Goal: Find specific page/section: Find specific page/section

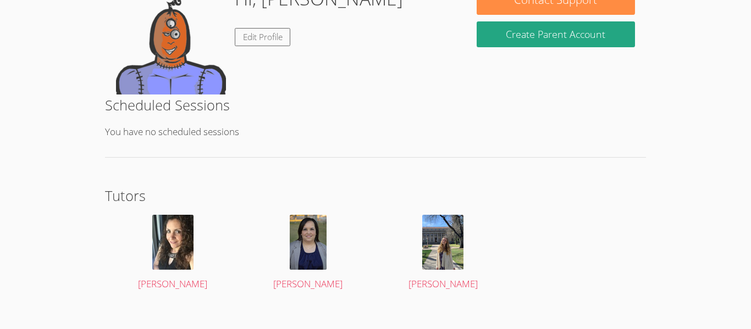
scroll to position [207, 0]
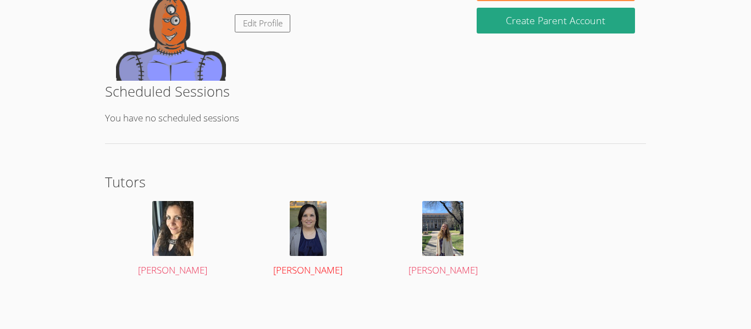
click at [303, 222] on img at bounding box center [308, 228] width 37 height 55
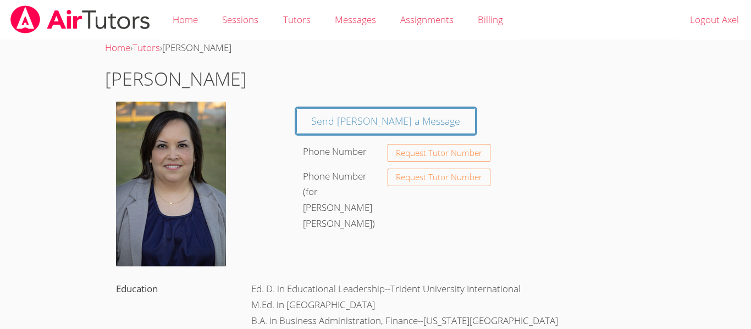
scroll to position [207, 0]
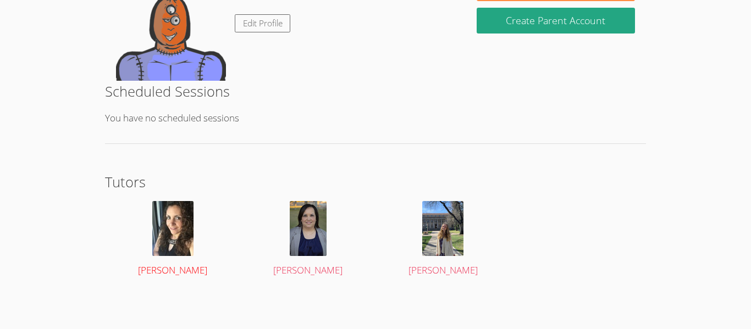
click at [195, 243] on div at bounding box center [173, 228] width 114 height 55
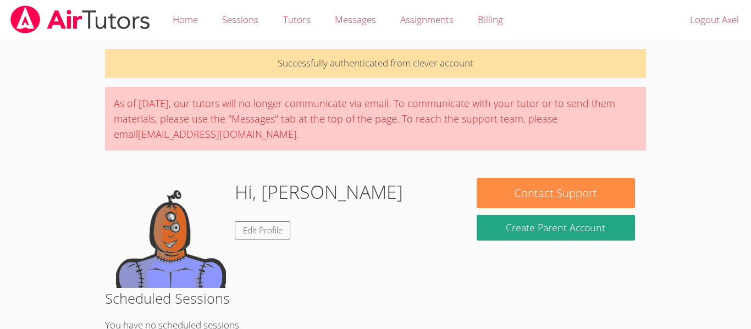
scroll to position [207, 0]
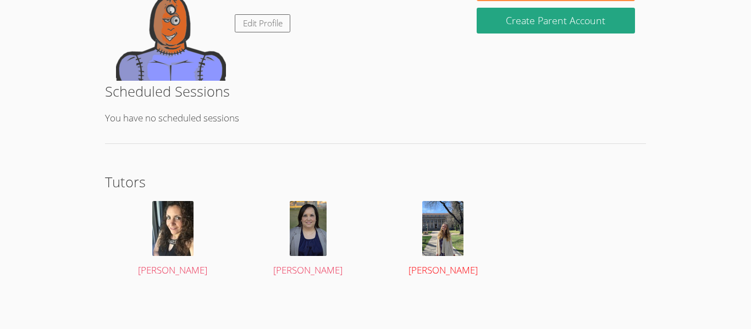
click at [449, 217] on img at bounding box center [442, 228] width 41 height 55
